Goal: Transaction & Acquisition: Purchase product/service

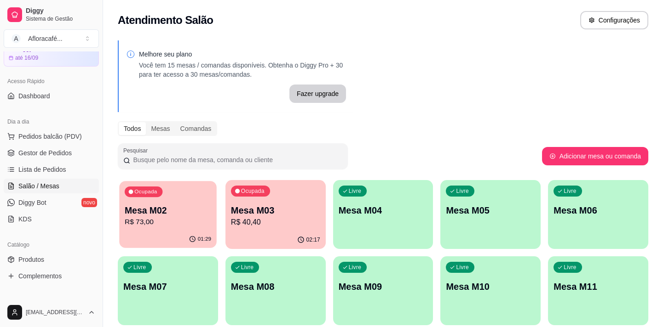
click at [179, 215] on p "Mesa M02" at bounding box center [168, 211] width 86 height 12
click at [258, 218] on p "R$ 40,40" at bounding box center [275, 222] width 86 height 11
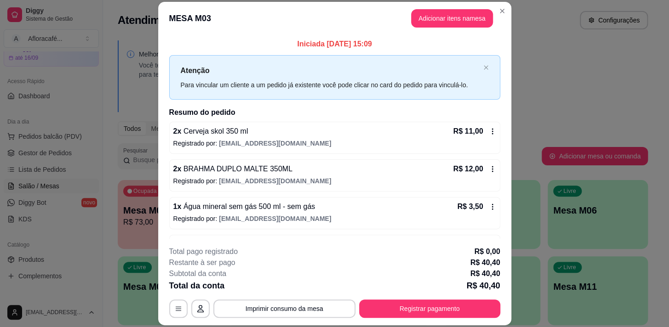
scroll to position [31, 0]
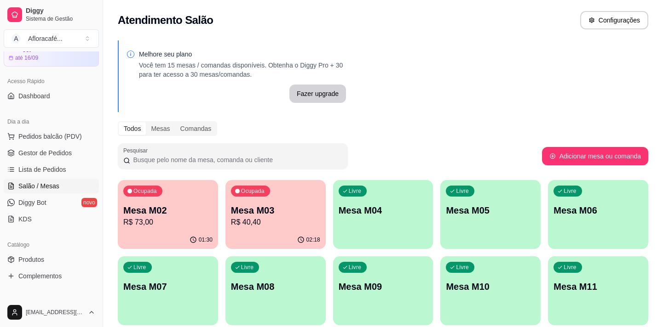
click at [370, 218] on div "Livre Mesa M04" at bounding box center [383, 209] width 100 height 58
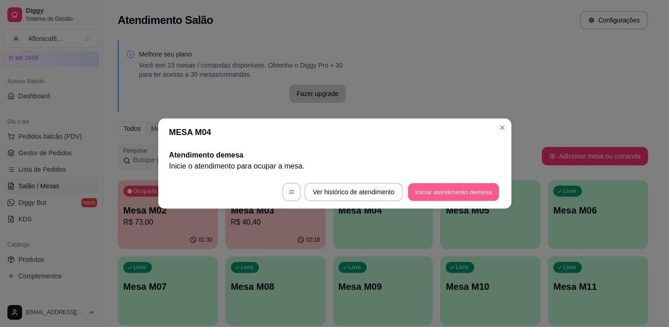
click at [453, 190] on button "Iniciar atendimento de mesa" at bounding box center [453, 193] width 91 height 18
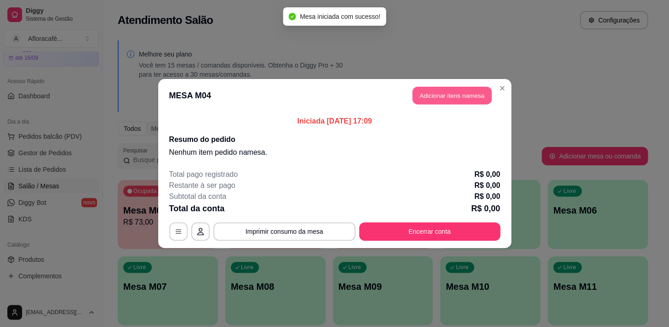
click at [459, 101] on button "Adicionar itens na mesa" at bounding box center [452, 96] width 79 height 18
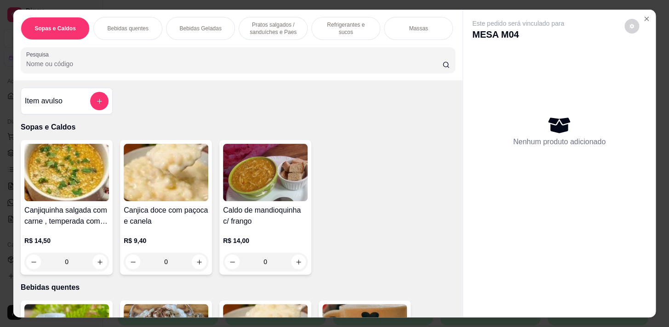
scroll to position [0, 380]
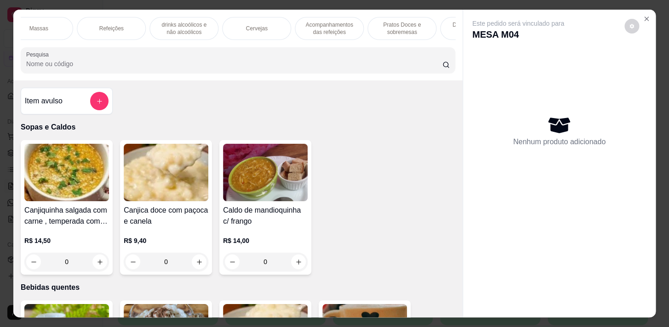
click at [409, 27] on p "Pratos Doces e sobremesas" at bounding box center [401, 28] width 53 height 15
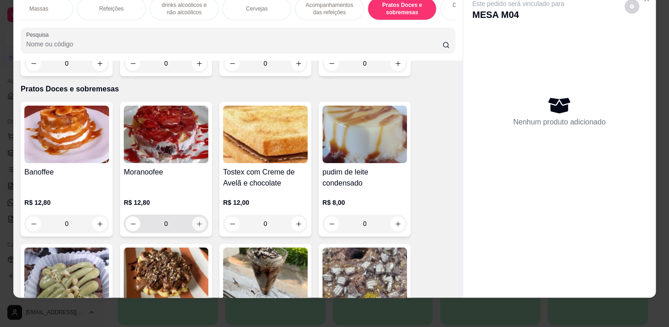
click at [197, 222] on icon "increase-product-quantity" at bounding box center [199, 224] width 5 height 5
type input "1"
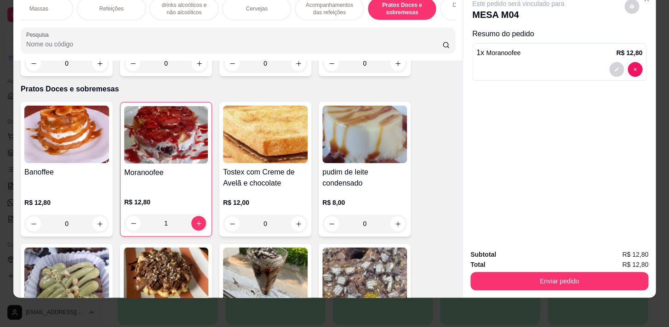
scroll to position [0, 0]
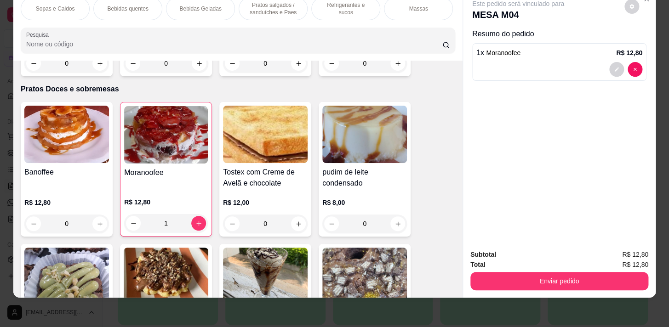
click at [278, 1] on p "Pratos salgados / sanduíches e Paes" at bounding box center [273, 8] width 53 height 15
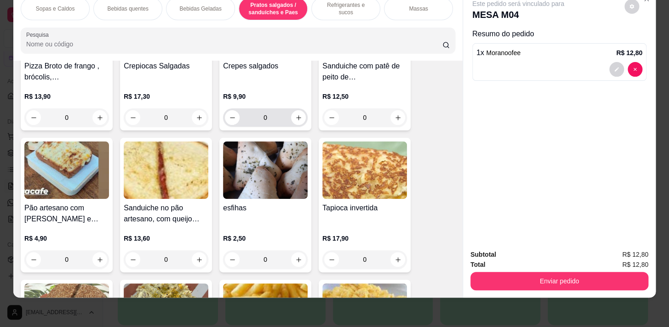
scroll to position [2332, 0]
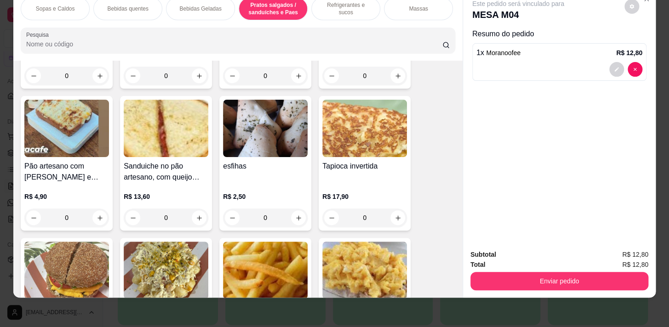
click at [293, 214] on div "0" at bounding box center [265, 218] width 85 height 18
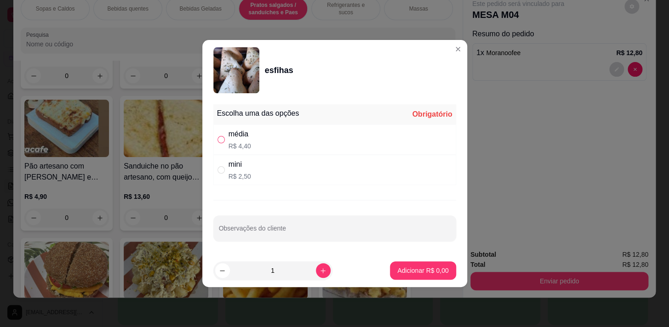
click at [222, 139] on input "" at bounding box center [221, 139] width 7 height 7
radio input "true"
click at [400, 265] on button "Adicionar R$ 4,40" at bounding box center [423, 271] width 64 height 18
type input "1"
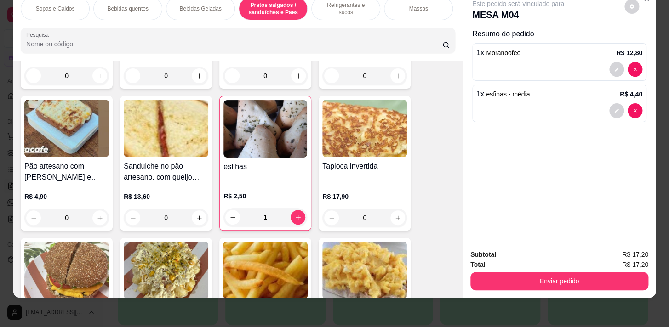
click at [135, 7] on div "Bebidas quentes" at bounding box center [127, 8] width 69 height 23
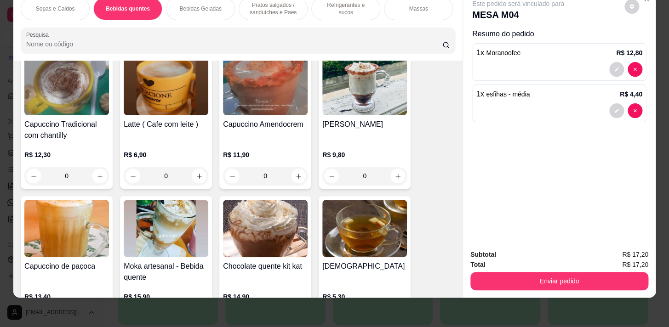
scroll to position [536, 0]
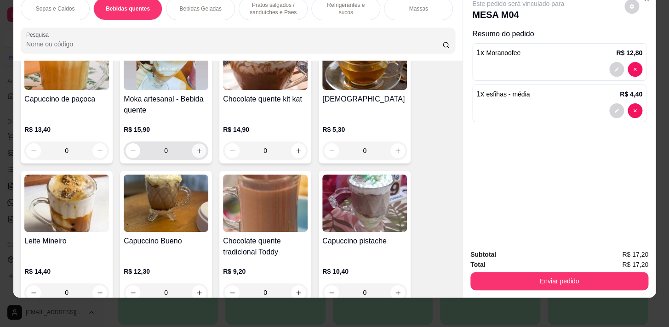
click at [199, 149] on icon "increase-product-quantity" at bounding box center [199, 151] width 7 height 7
type input "1"
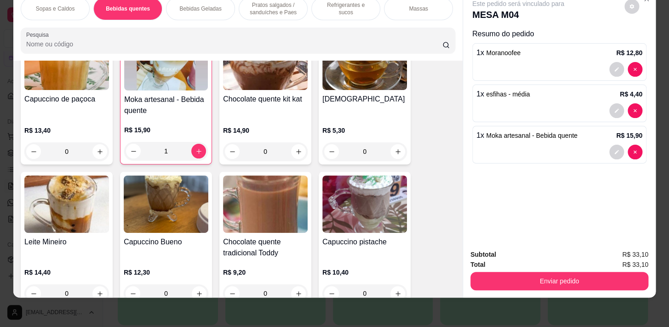
click at [209, 6] on p "Bebidas Geladas" at bounding box center [200, 8] width 42 height 7
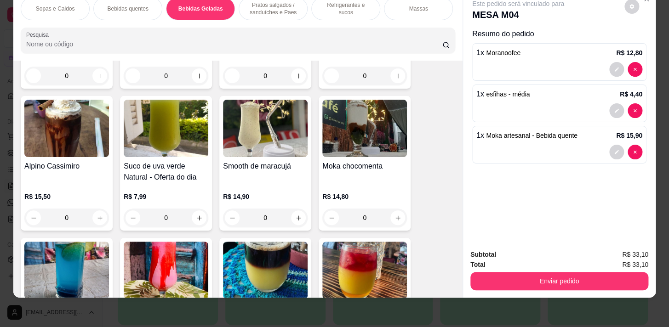
scroll to position [1425, 0]
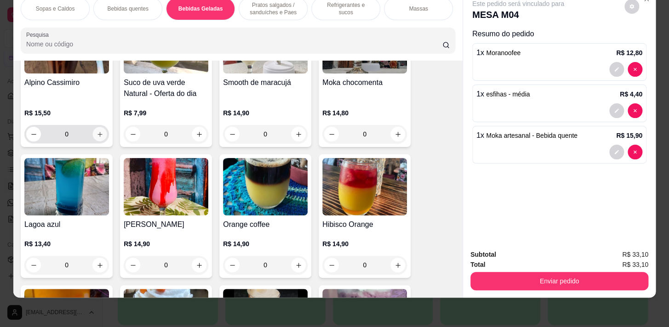
click at [99, 136] on icon "increase-product-quantity" at bounding box center [100, 134] width 7 height 7
type input "1"
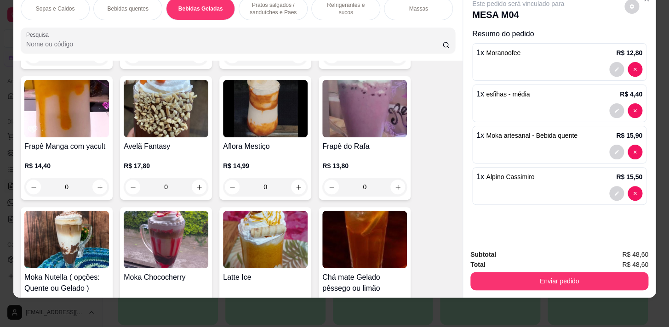
scroll to position [1718, 0]
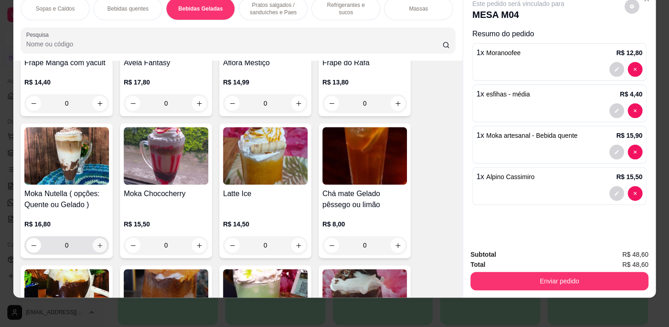
click at [98, 247] on icon "increase-product-quantity" at bounding box center [100, 245] width 7 height 7
type input "1"
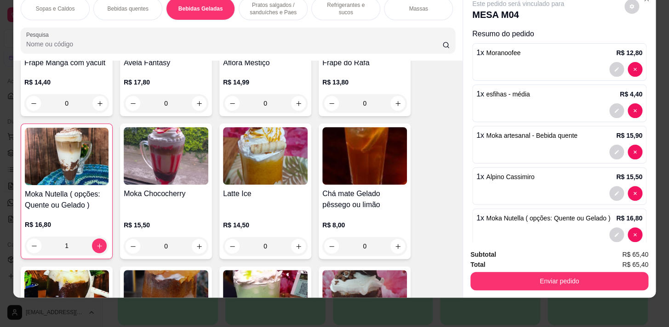
scroll to position [0, 380]
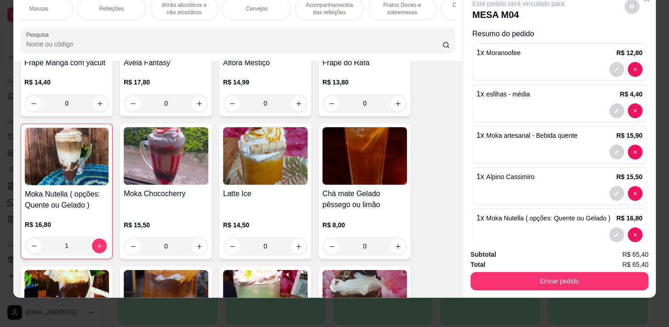
click at [397, 3] on p "Pratos Doces e sobremesas" at bounding box center [401, 8] width 53 height 15
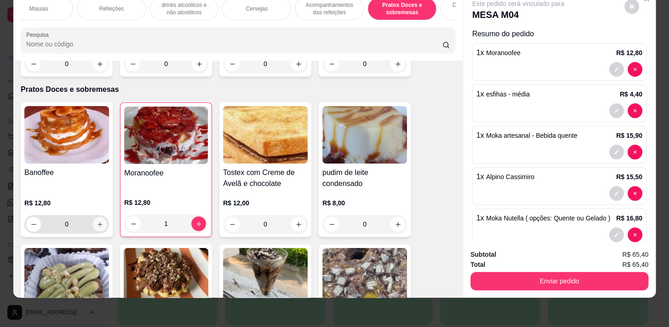
click at [96, 218] on button "increase-product-quantity" at bounding box center [100, 225] width 14 height 14
type input "1"
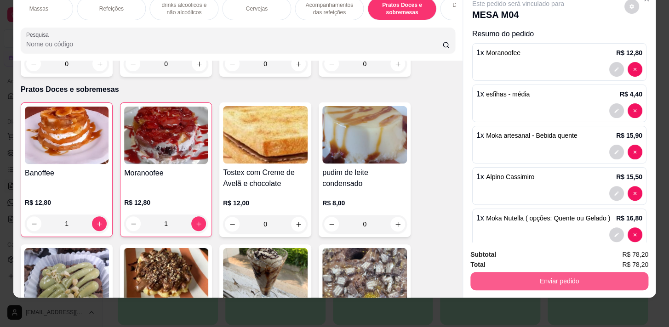
click at [536, 274] on button "Enviar pedido" at bounding box center [560, 281] width 178 height 18
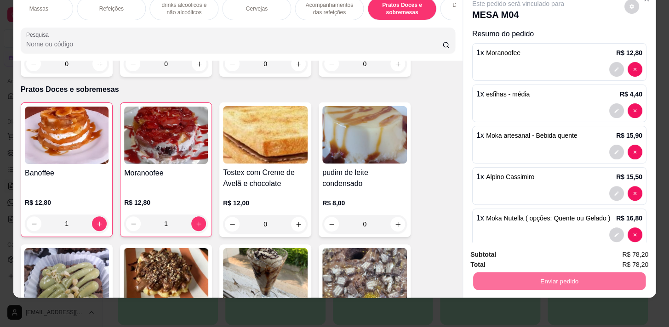
click at [525, 255] on button "Não registrar e enviar pedido" at bounding box center [529, 252] width 93 height 17
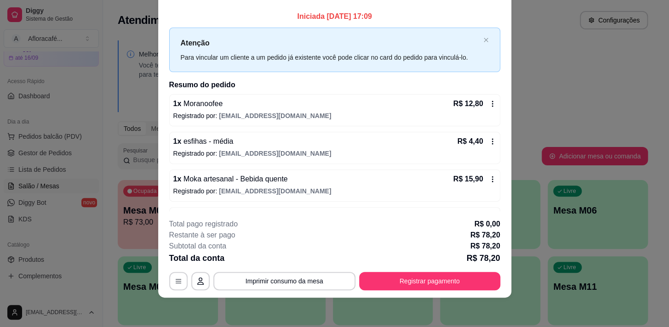
scroll to position [0, 0]
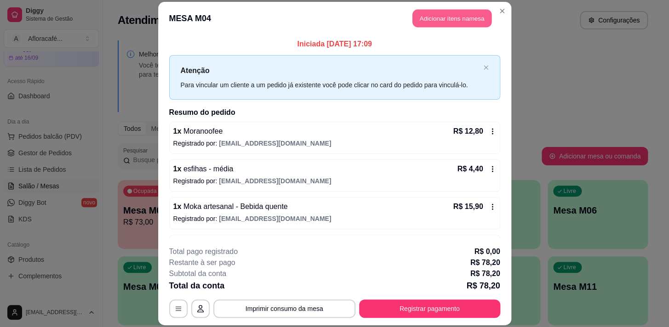
click at [459, 17] on button "Adicionar itens na mesa" at bounding box center [452, 18] width 79 height 18
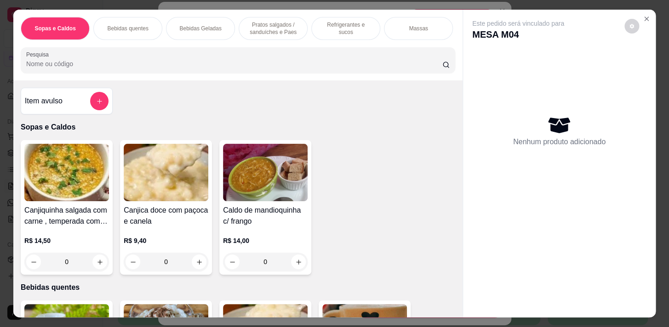
scroll to position [0, 380]
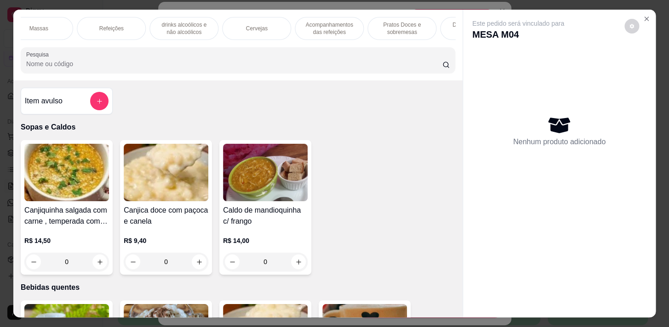
click at [412, 27] on p "Pratos Doces e sobremesas" at bounding box center [401, 28] width 53 height 15
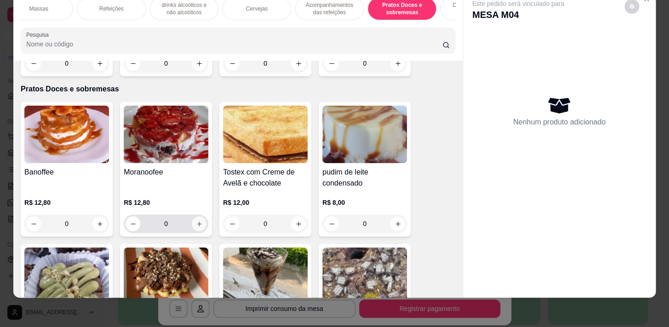
click at [197, 221] on icon "increase-product-quantity" at bounding box center [199, 224] width 7 height 7
type input "1"
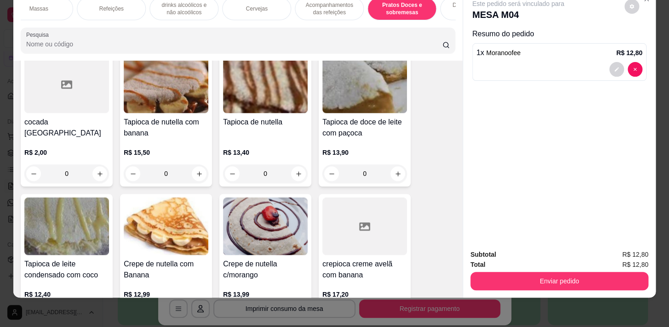
scroll to position [6351, 0]
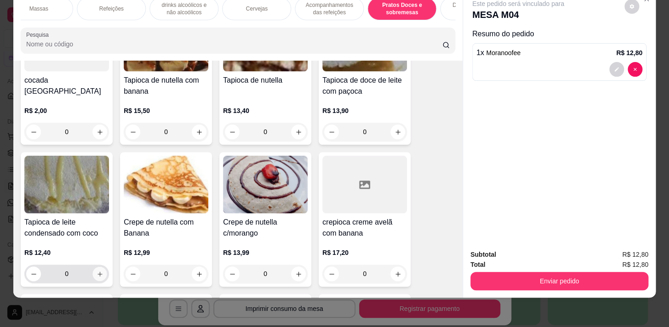
click at [99, 271] on icon "increase-product-quantity" at bounding box center [100, 274] width 7 height 7
type input "1"
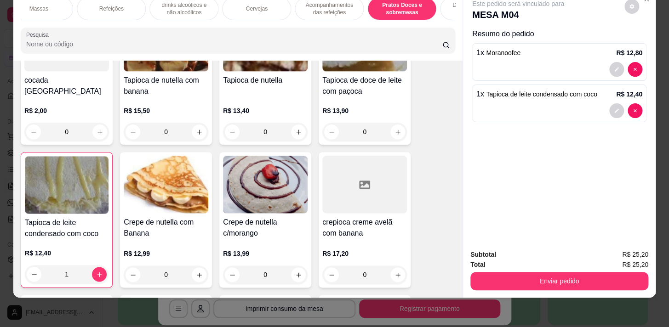
scroll to position [0, 0]
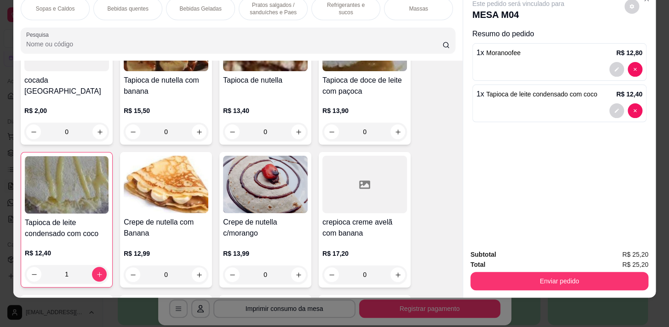
click at [267, 8] on p "Pratos salgados / sanduíches e Paes" at bounding box center [273, 8] width 53 height 15
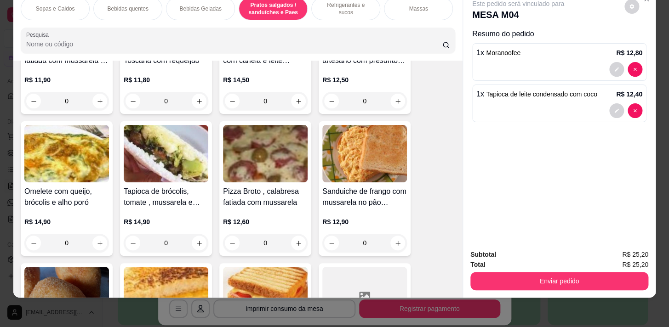
scroll to position [2917, 0]
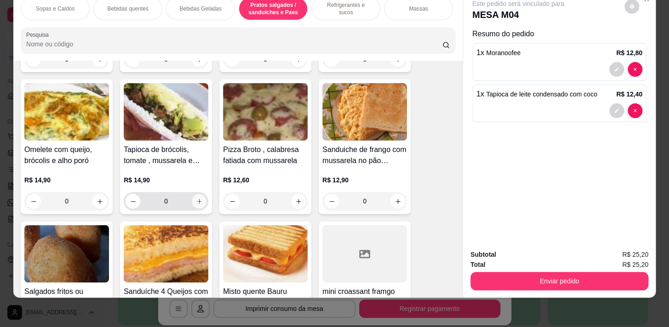
click at [196, 202] on icon "increase-product-quantity" at bounding box center [199, 201] width 7 height 7
type input "1"
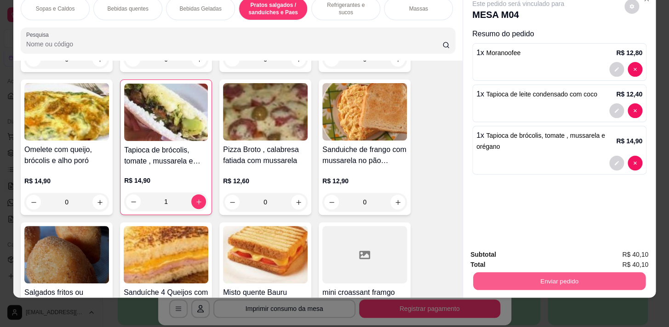
click at [615, 272] on button "Enviar pedido" at bounding box center [559, 281] width 172 height 18
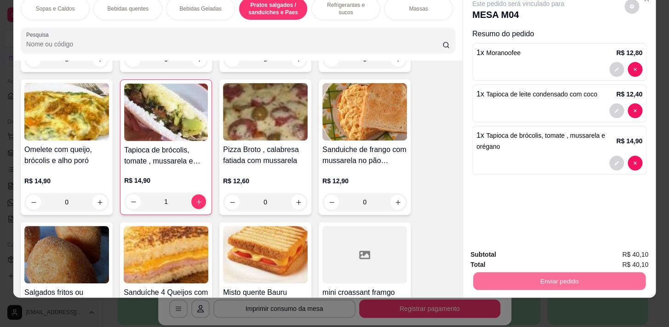
click at [552, 250] on button "Não registrar e enviar pedido" at bounding box center [529, 252] width 93 height 17
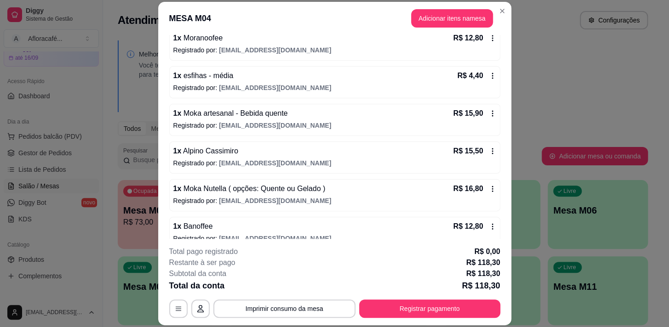
scroll to position [52, 0]
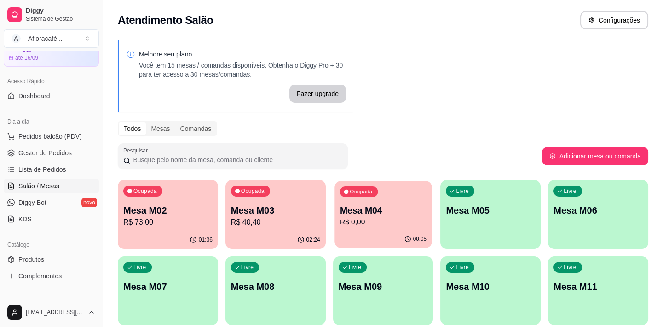
click at [368, 234] on div "00:05" at bounding box center [382, 239] width 97 height 17
click at [289, 224] on p "R$ 40,40" at bounding box center [275, 222] width 86 height 11
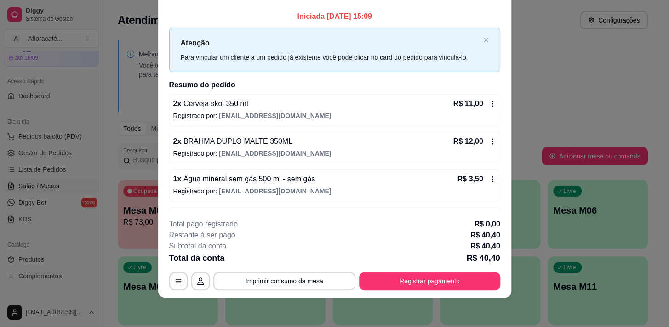
scroll to position [0, 0]
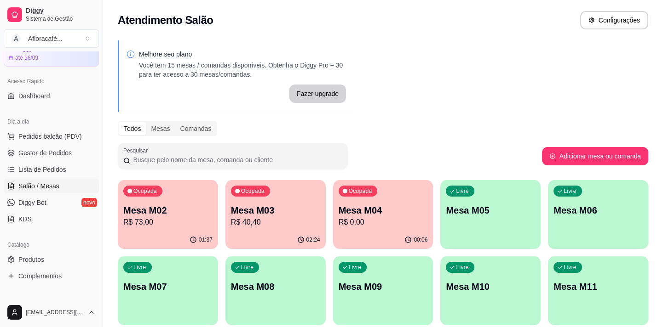
click at [178, 225] on p "R$ 73,00" at bounding box center [167, 222] width 89 height 11
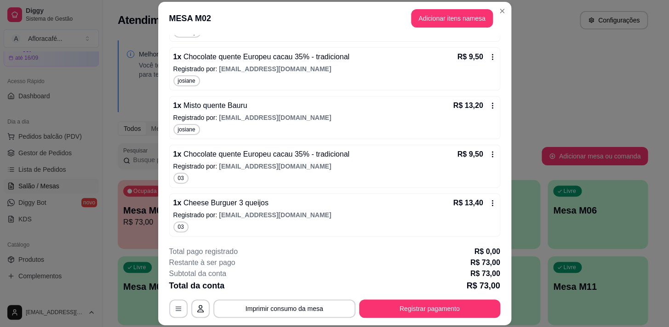
scroll to position [85, 0]
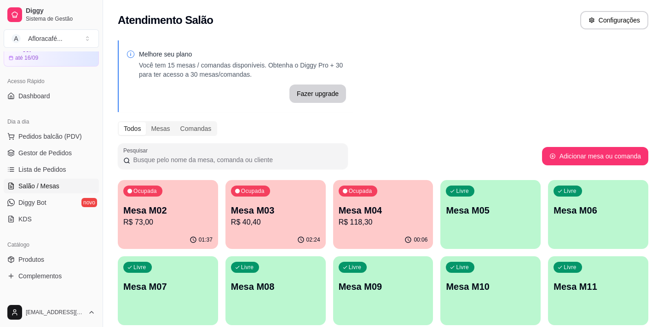
click at [123, 210] on div "Ocupada Mesa M02 R$ 73,00" at bounding box center [168, 205] width 100 height 51
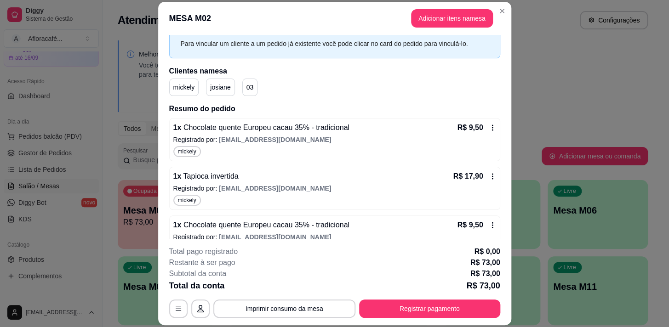
scroll to position [83, 0]
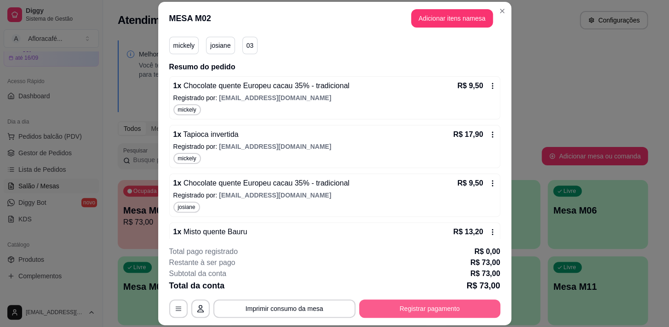
click at [450, 306] on button "Registrar pagamento" at bounding box center [429, 309] width 141 height 18
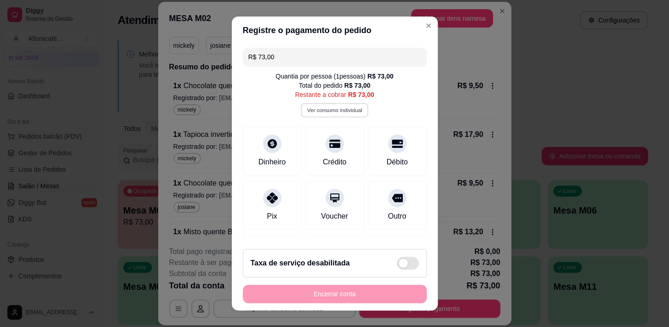
click at [322, 112] on button "Ver consumo individual" at bounding box center [335, 110] width 68 height 14
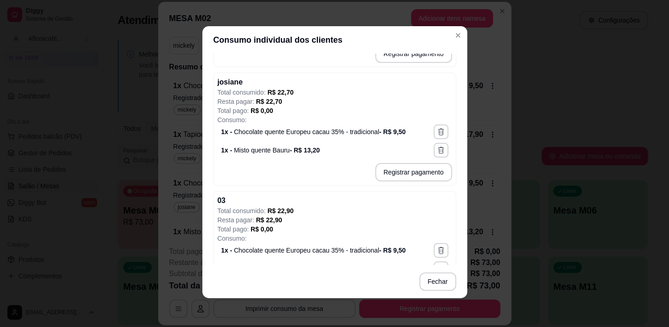
scroll to position [254, 0]
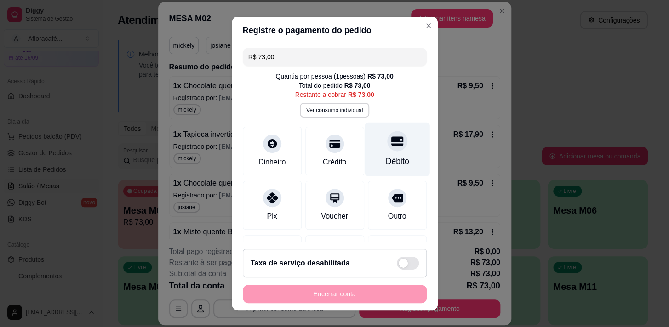
click at [387, 148] on div at bounding box center [397, 141] width 20 height 20
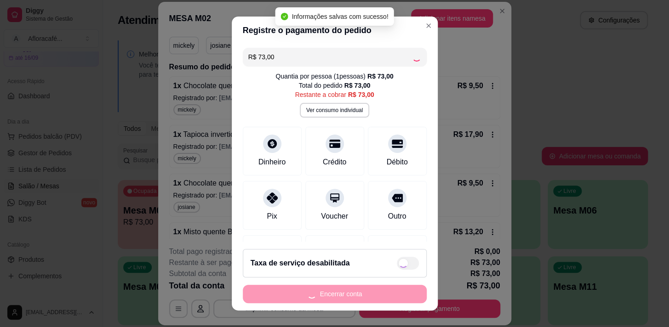
type input "R$ 0,00"
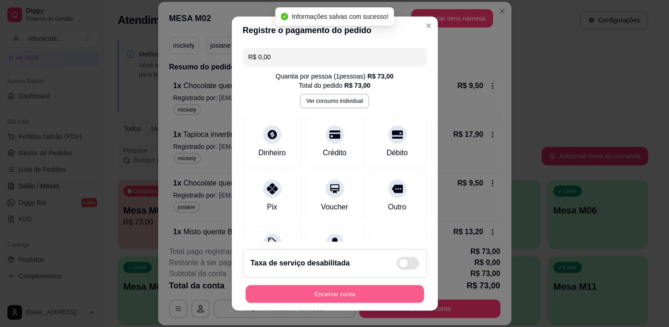
click at [364, 289] on button "Encerrar conta" at bounding box center [335, 295] width 178 height 18
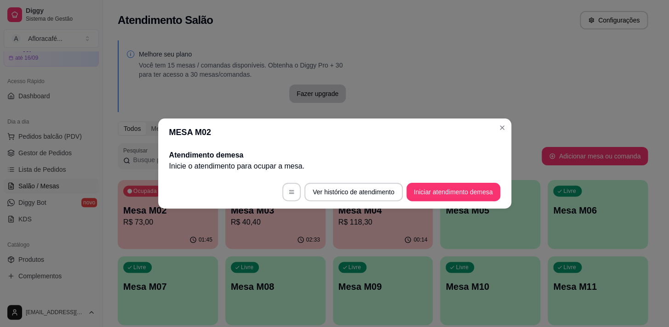
scroll to position [0, 0]
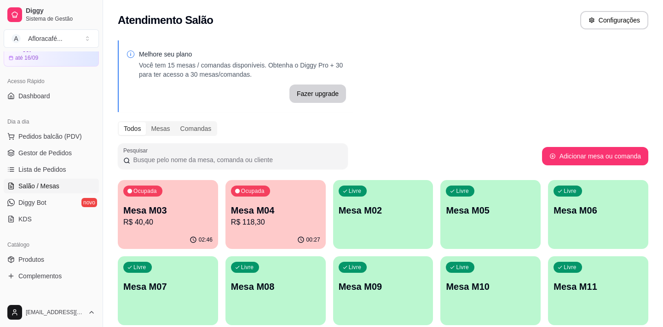
click at [298, 225] on p "R$ 118,30" at bounding box center [275, 222] width 89 height 11
click at [179, 211] on p "Mesa M03" at bounding box center [168, 211] width 86 height 12
click at [283, 218] on p "R$ 118,30" at bounding box center [275, 222] width 86 height 11
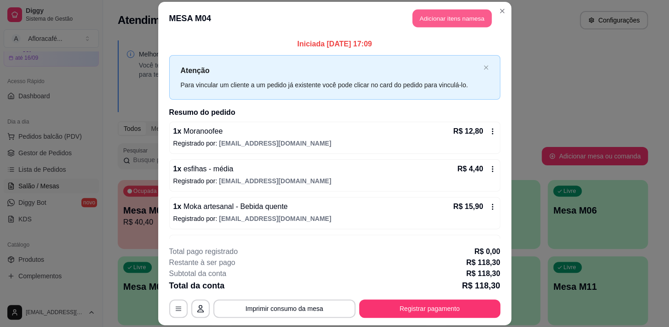
click at [460, 23] on button "Adicionar itens na mesa" at bounding box center [452, 18] width 79 height 18
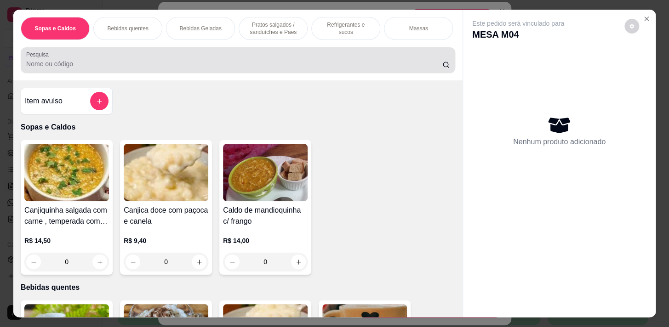
click at [248, 66] on input "Pesquisa" at bounding box center [234, 63] width 416 height 9
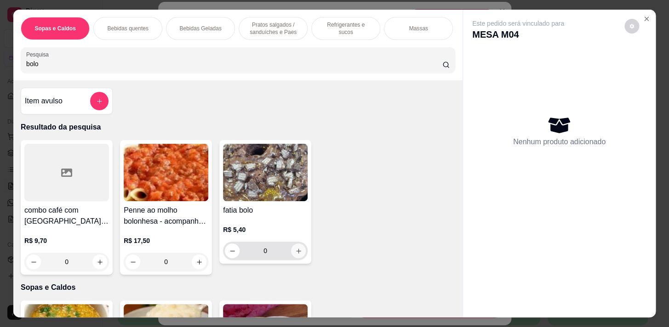
type input "bolo"
click at [295, 253] on icon "increase-product-quantity" at bounding box center [298, 251] width 7 height 7
type input "1"
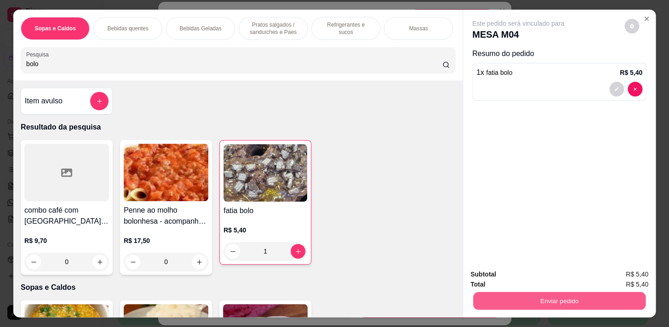
click at [524, 299] on button "Enviar pedido" at bounding box center [559, 301] width 172 height 18
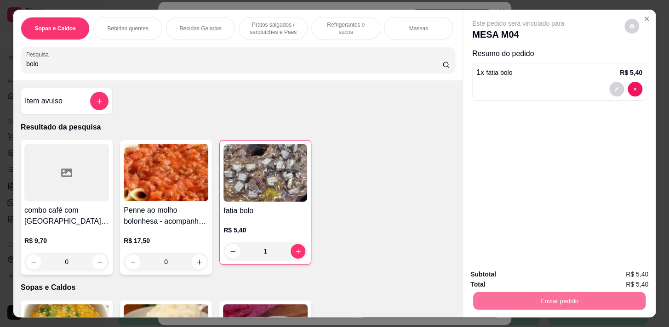
click at [526, 273] on button "Não registrar e enviar pedido" at bounding box center [529, 275] width 93 height 17
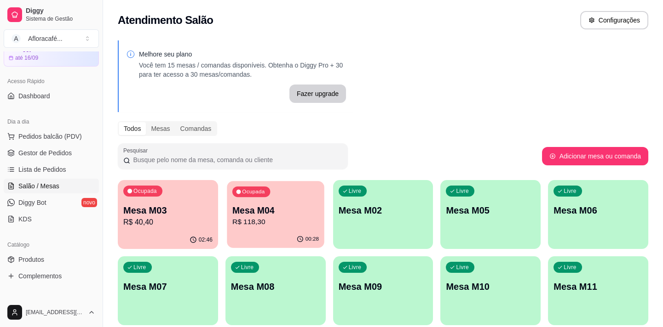
click at [281, 224] on p "R$ 118,30" at bounding box center [275, 222] width 86 height 11
click at [184, 208] on p "Mesa M03" at bounding box center [167, 210] width 89 height 13
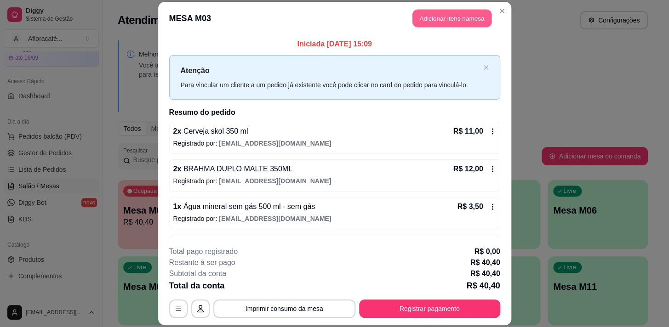
click at [456, 12] on button "Adicionar itens na mesa" at bounding box center [452, 18] width 79 height 18
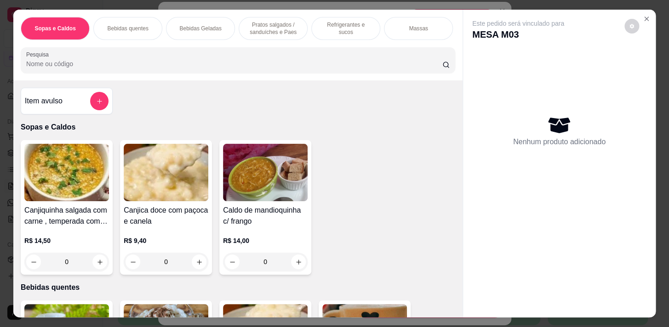
click at [271, 28] on p "Pratos salgados / sanduíches e Paes" at bounding box center [273, 28] width 53 height 15
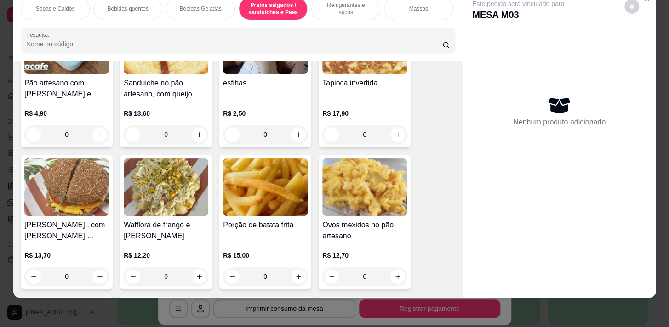
scroll to position [2499, 0]
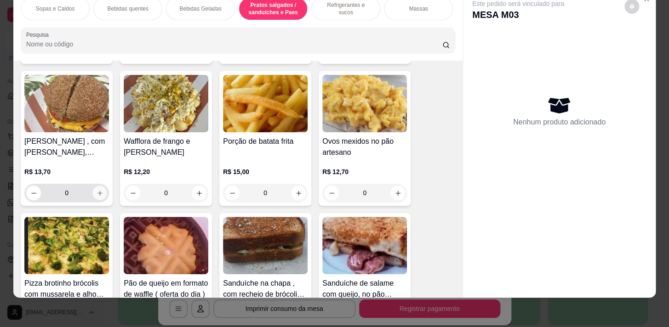
click at [100, 193] on button "increase-product-quantity" at bounding box center [100, 193] width 14 height 14
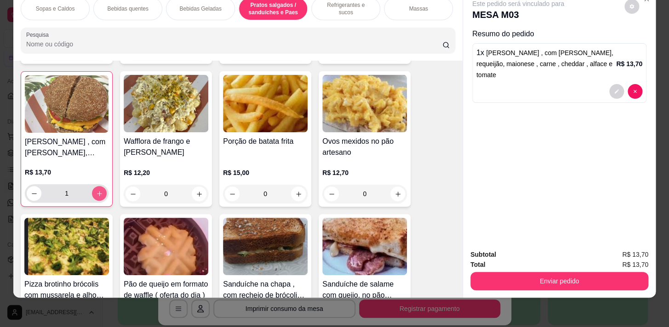
click at [99, 193] on icon "increase-product-quantity" at bounding box center [99, 193] width 7 height 7
type input "2"
click at [178, 47] on input "Pesquisa" at bounding box center [234, 44] width 416 height 9
click at [337, 1] on p "Refrigerantes e sucos" at bounding box center [345, 8] width 53 height 15
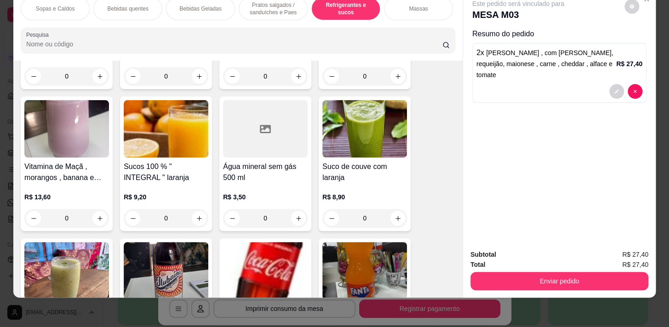
scroll to position [3713, 0]
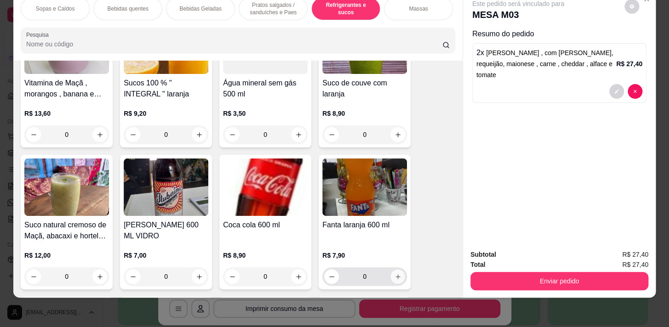
click at [395, 276] on icon "increase-product-quantity" at bounding box center [398, 277] width 7 height 7
type input "1"
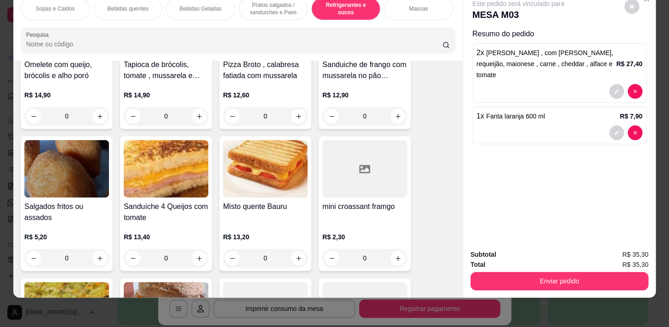
scroll to position [0, 0]
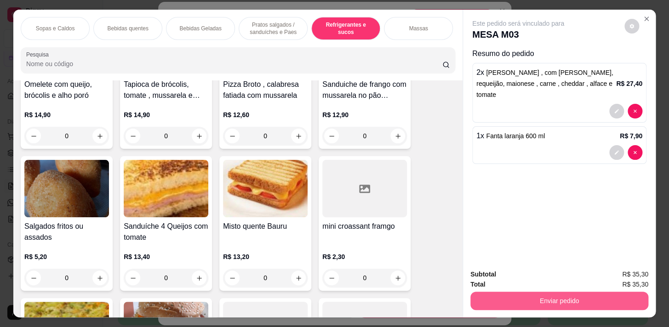
click at [541, 293] on button "Enviar pedido" at bounding box center [560, 301] width 178 height 18
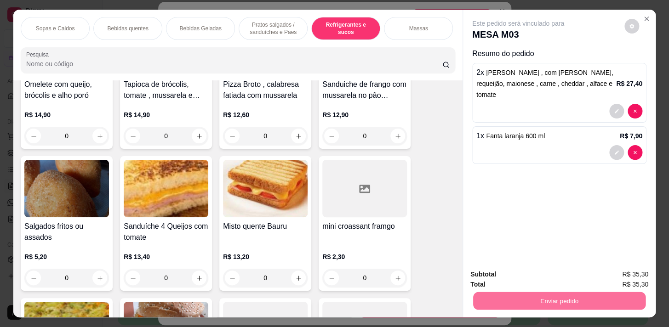
click at [551, 273] on button "Não registrar e enviar pedido" at bounding box center [529, 275] width 96 height 17
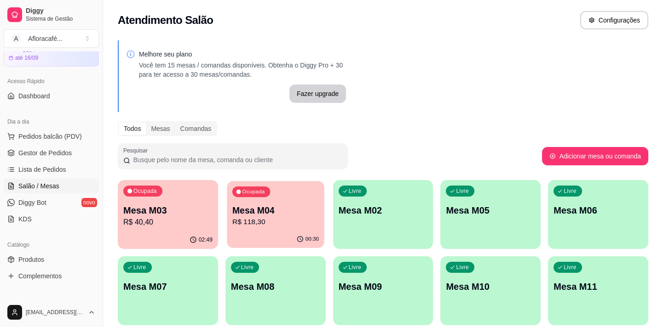
click at [311, 207] on p "Mesa M04" at bounding box center [275, 211] width 86 height 12
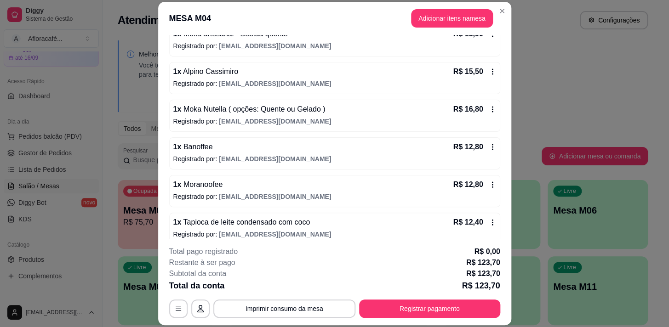
scroll to position [131, 0]
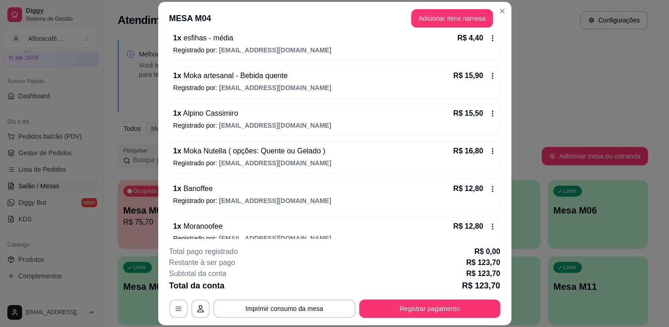
click at [488, 69] on div "1 x Moka artesanal - Bebida quente R$ 15,90 Registrado por: [EMAIL_ADDRESS][DOM…" at bounding box center [334, 82] width 331 height 32
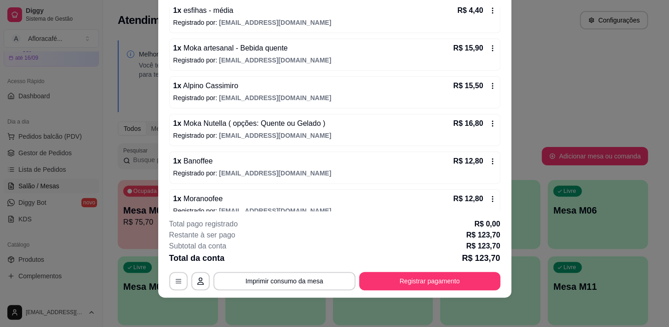
click at [488, 123] on div "1 x Moka Nutella ( opções: Quente ou Gelado ) R$ 16,80 Registrado por: [EMAIL_A…" at bounding box center [334, 130] width 331 height 32
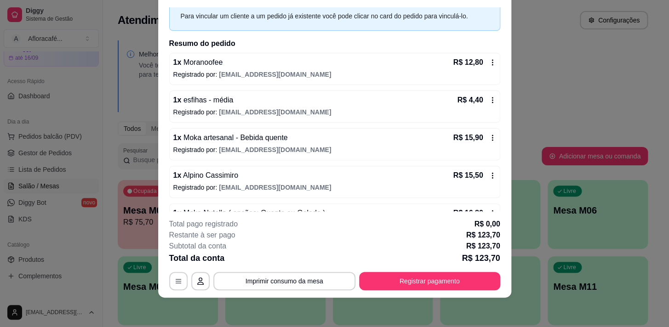
scroll to position [83, 0]
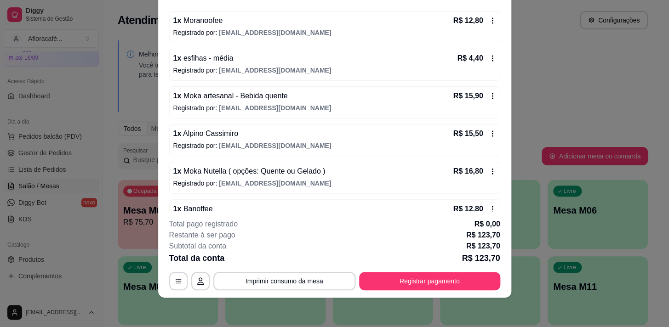
click at [494, 99] on div "Iniciada [DATE] 17:09 Atenção Para vincular um cliente a um pedido já existente…" at bounding box center [334, 109] width 353 height 205
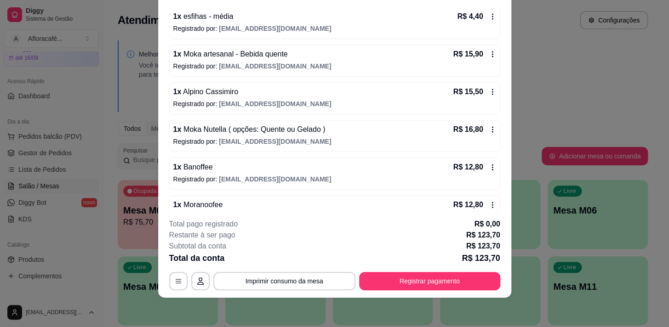
click at [496, 70] on div "Iniciada [DATE] 17:09 Atenção Para vincular um cliente a um pedido já existente…" at bounding box center [334, 109] width 353 height 205
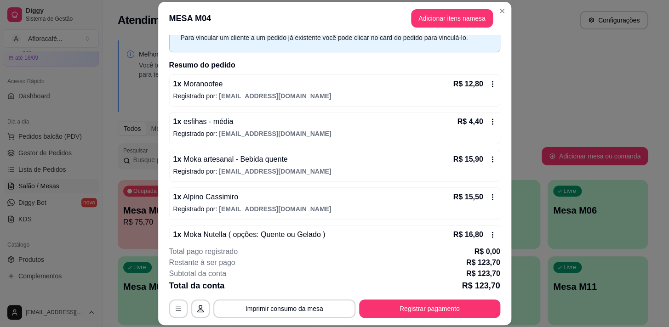
scroll to position [6, 0]
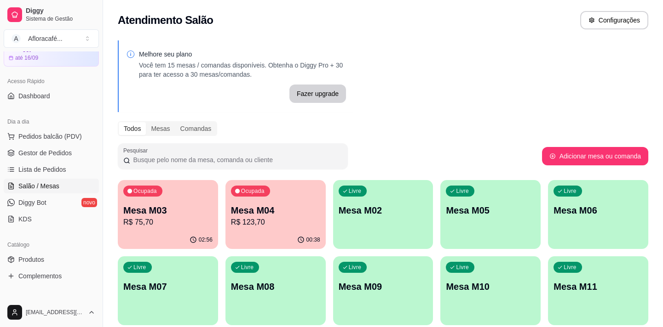
click at [556, 100] on div "Melhore seu plano Você tem 15 mesas / comandas disponíveis. Obtenha o Diggy Pro…" at bounding box center [383, 224] width 560 height 378
click at [266, 222] on p "R$ 123,70" at bounding box center [275, 222] width 86 height 11
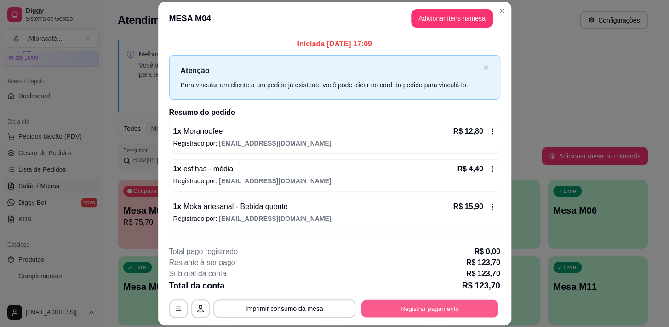
click at [428, 308] on button "Registrar pagamento" at bounding box center [429, 309] width 137 height 18
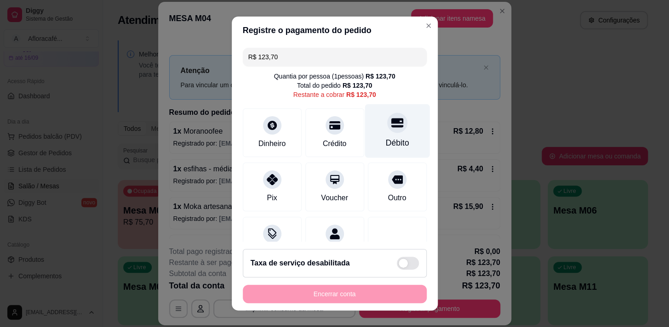
click at [385, 138] on div "Débito" at bounding box center [396, 143] width 23 height 12
type input "R$ 0,00"
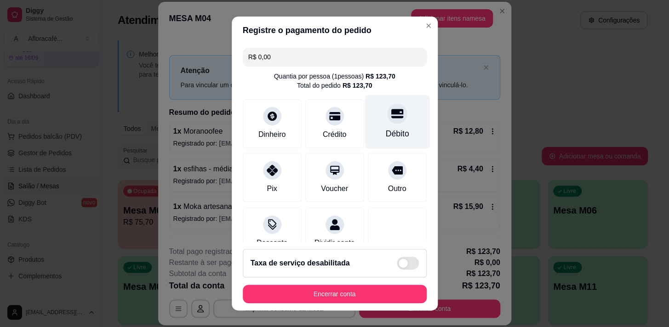
click at [385, 125] on div "Débito" at bounding box center [397, 122] width 65 height 54
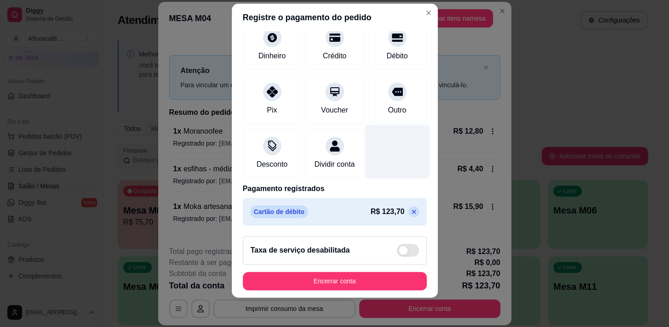
scroll to position [0, 0]
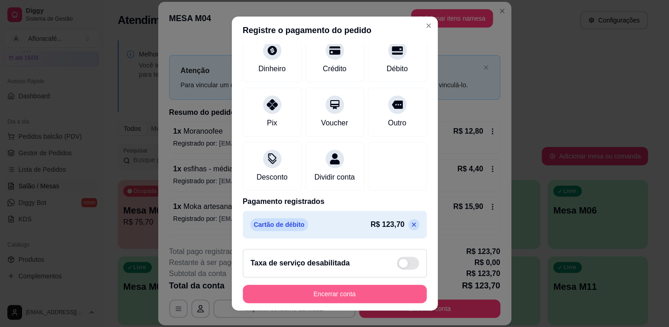
click at [359, 296] on button "Encerrar conta" at bounding box center [335, 294] width 184 height 18
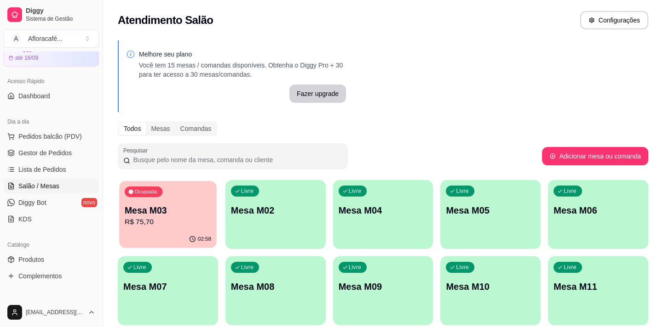
click at [135, 217] on p "R$ 75,70" at bounding box center [168, 222] width 86 height 11
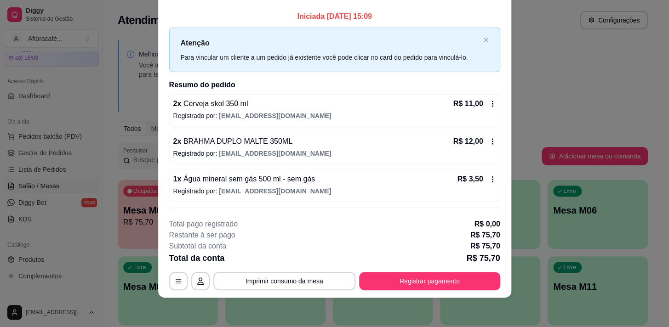
scroll to position [41, 0]
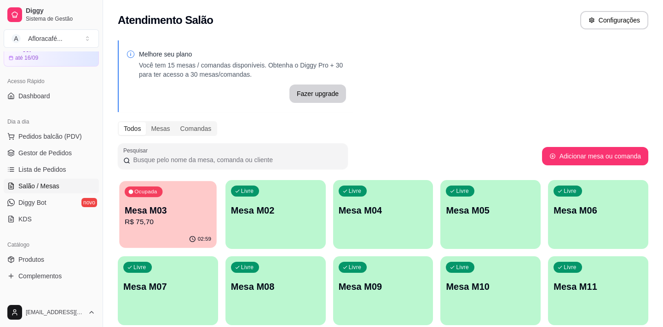
click at [160, 230] on div "Ocupada Mesa M03 R$ 75,70" at bounding box center [167, 206] width 97 height 50
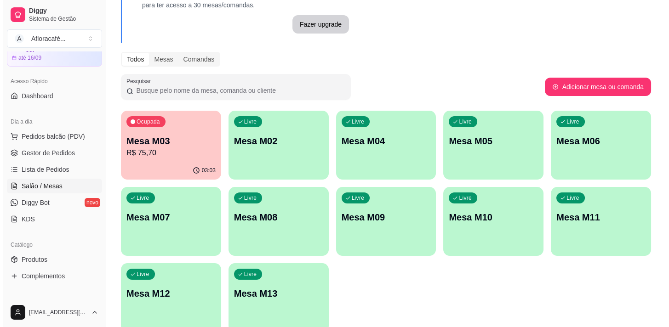
scroll to position [111, 0]
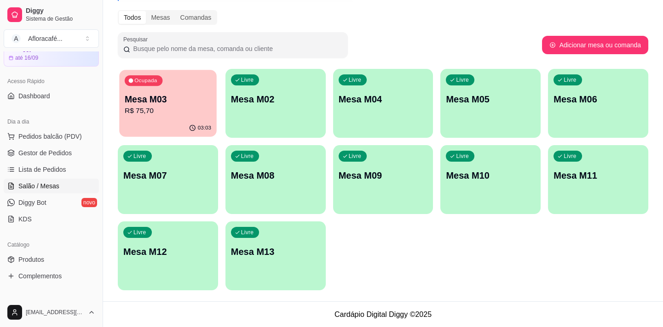
click at [149, 92] on div "Ocupada Mesa M03 R$ 75,70" at bounding box center [167, 95] width 97 height 50
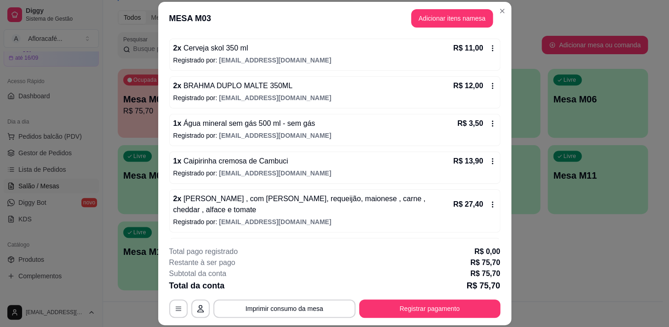
scroll to position [117, 0]
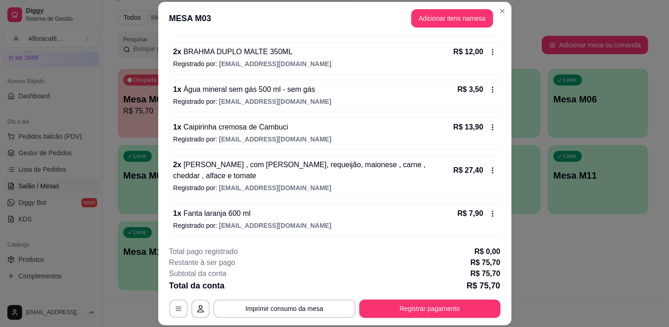
click at [455, 7] on header "MESA M03 Adicionar itens na mesa" at bounding box center [334, 18] width 353 height 33
click at [452, 16] on button "Adicionar itens na mesa" at bounding box center [452, 18] width 82 height 18
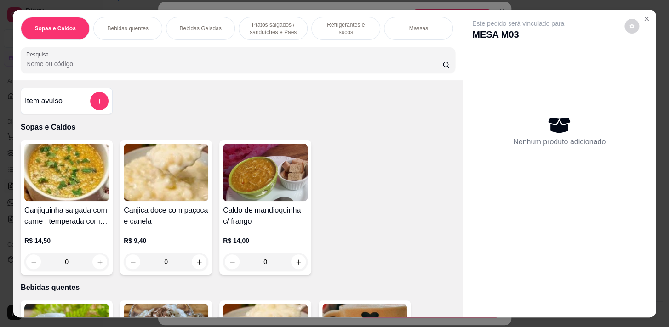
scroll to position [0, 380]
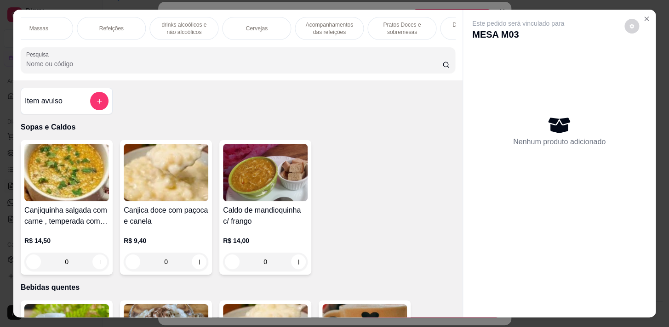
click at [263, 25] on p "Cervejas" at bounding box center [257, 28] width 22 height 7
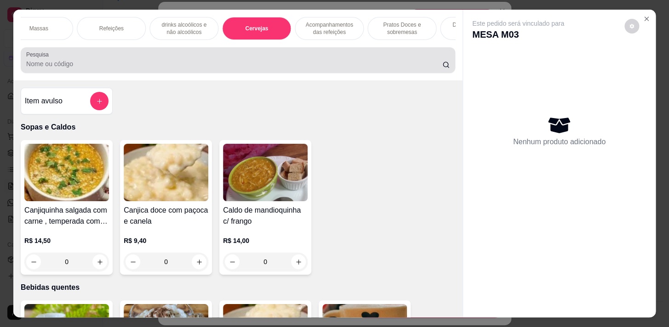
scroll to position [23, 0]
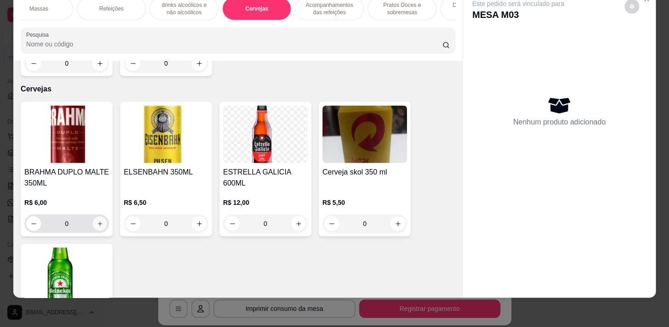
click at [101, 217] on button "increase-product-quantity" at bounding box center [100, 224] width 14 height 14
type input "1"
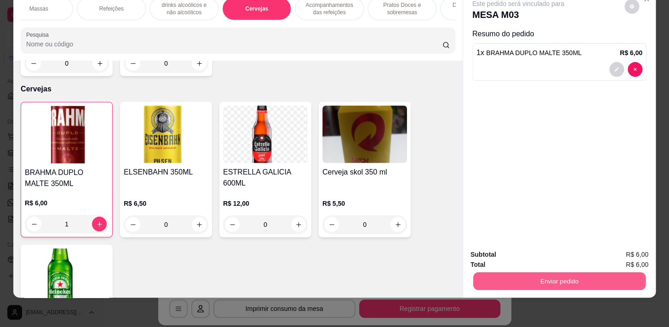
click at [612, 272] on button "Enviar pedido" at bounding box center [559, 281] width 172 height 18
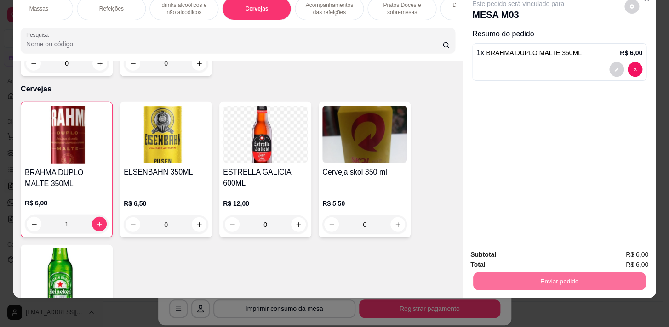
click at [558, 255] on button "Não registrar e enviar pedido" at bounding box center [529, 252] width 93 height 17
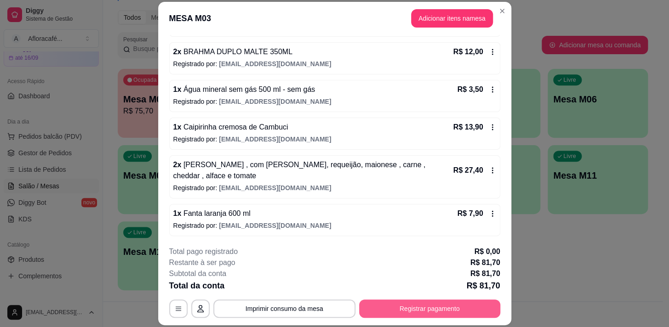
click at [435, 300] on button "Registrar pagamento" at bounding box center [429, 309] width 141 height 18
click at [409, 307] on button "Registrar pagamento" at bounding box center [429, 309] width 137 height 18
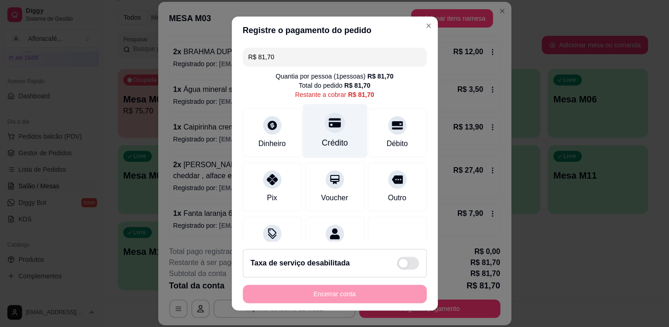
click at [335, 127] on div "Crédito" at bounding box center [334, 131] width 65 height 54
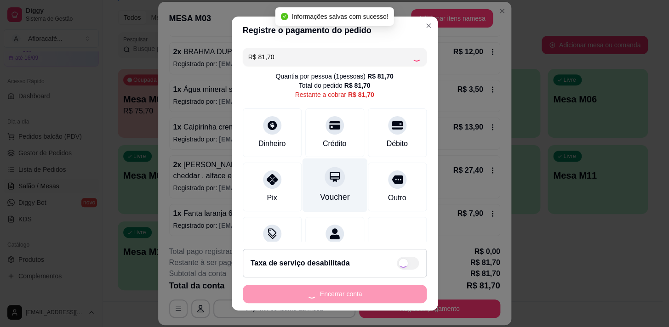
type input "R$ 0,00"
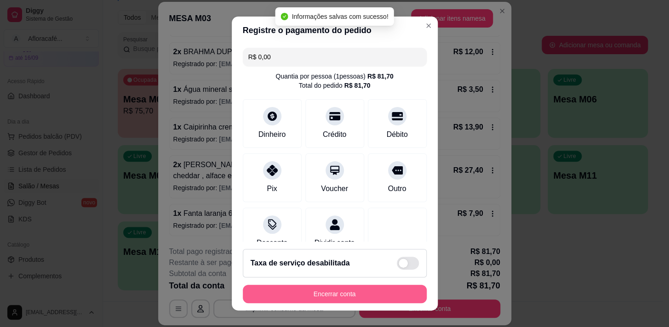
click at [341, 296] on button "Encerrar conta" at bounding box center [335, 294] width 184 height 18
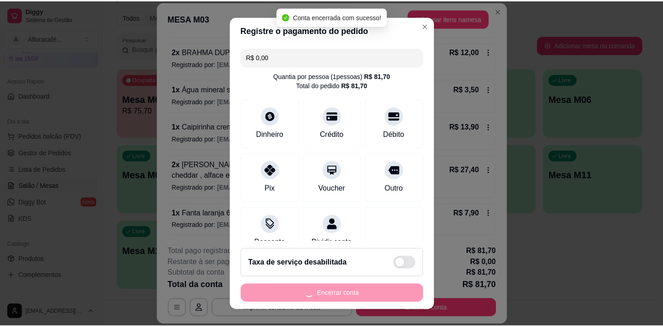
scroll to position [0, 0]
